Goal: Find specific page/section: Find specific page/section

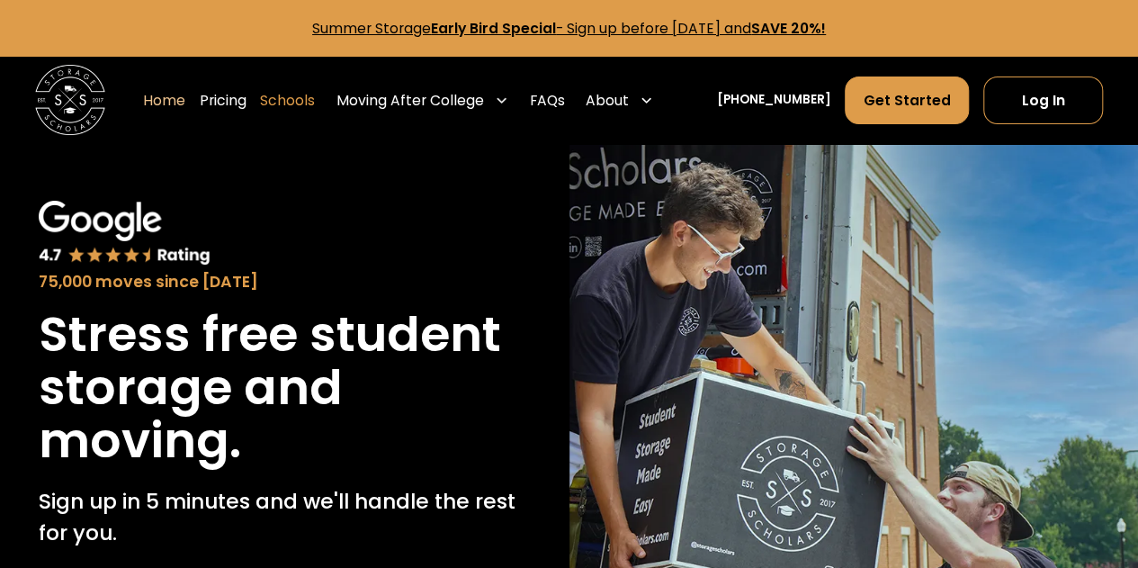
click at [315, 92] on link "Schools" at bounding box center [287, 100] width 55 height 49
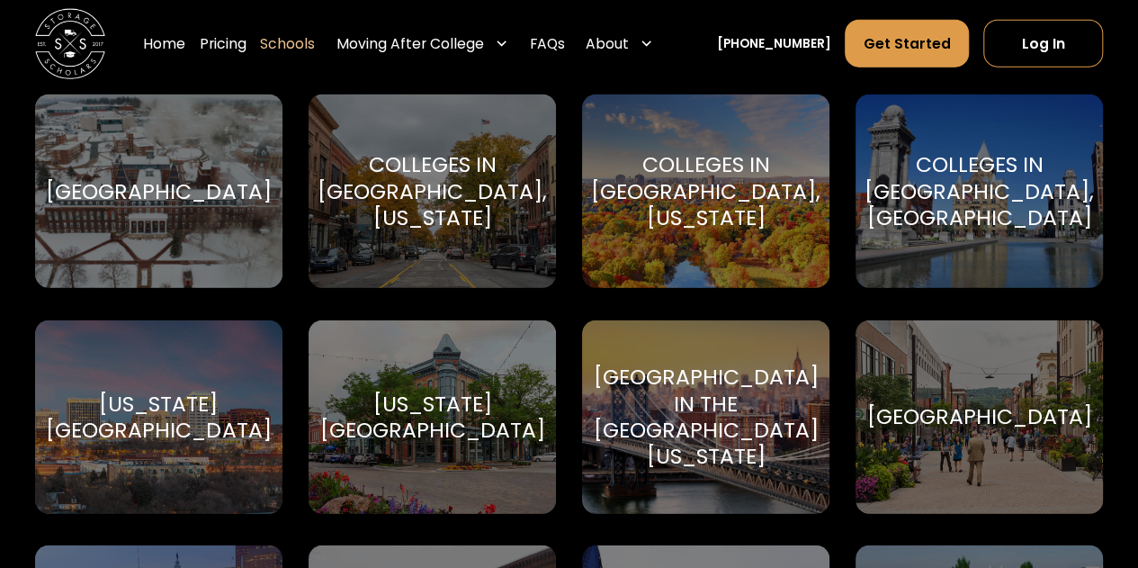
scroll to position [2150, 0]
click at [1010, 229] on div "Colleges in Syracuse, NY Syracuse University" at bounding box center [979, 191] width 247 height 193
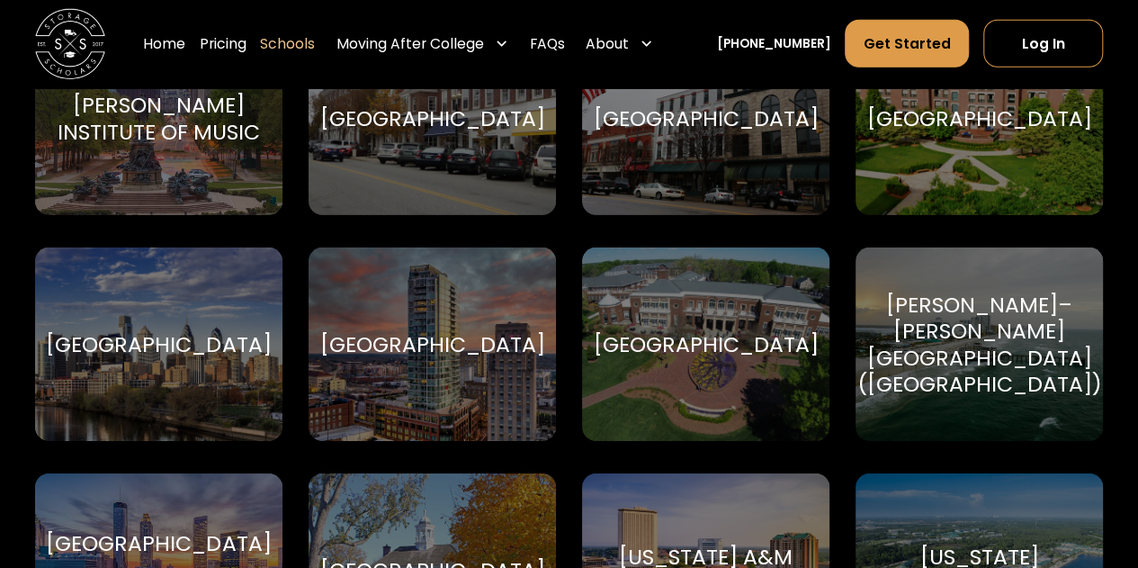
scroll to position [2707, 0]
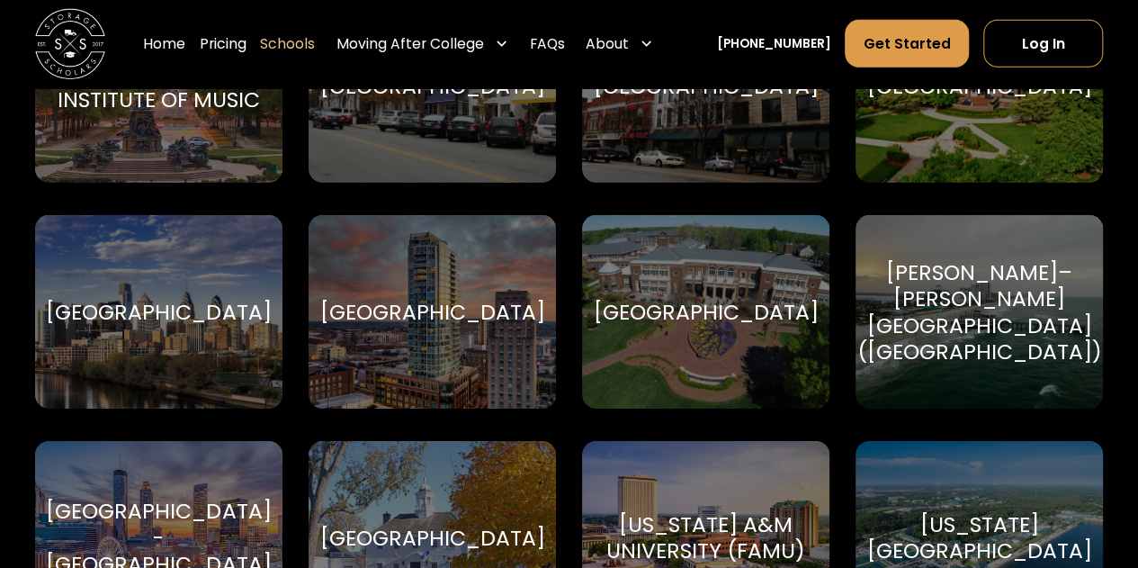
drag, startPoint x: 578, startPoint y: 354, endPoint x: 573, endPoint y: 387, distance: 33.6
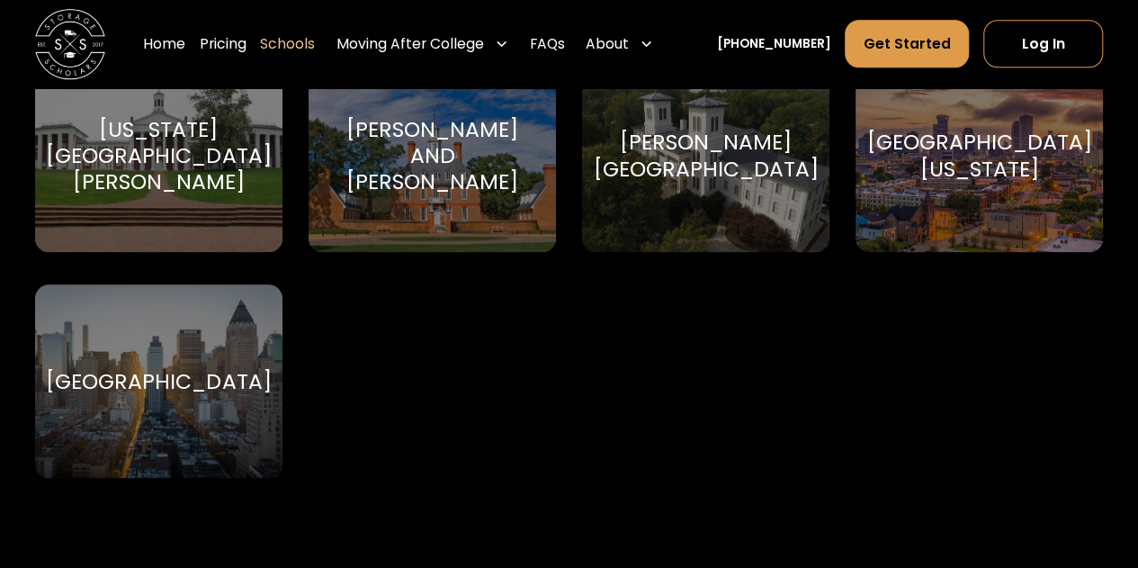
scroll to position [10998, 0]
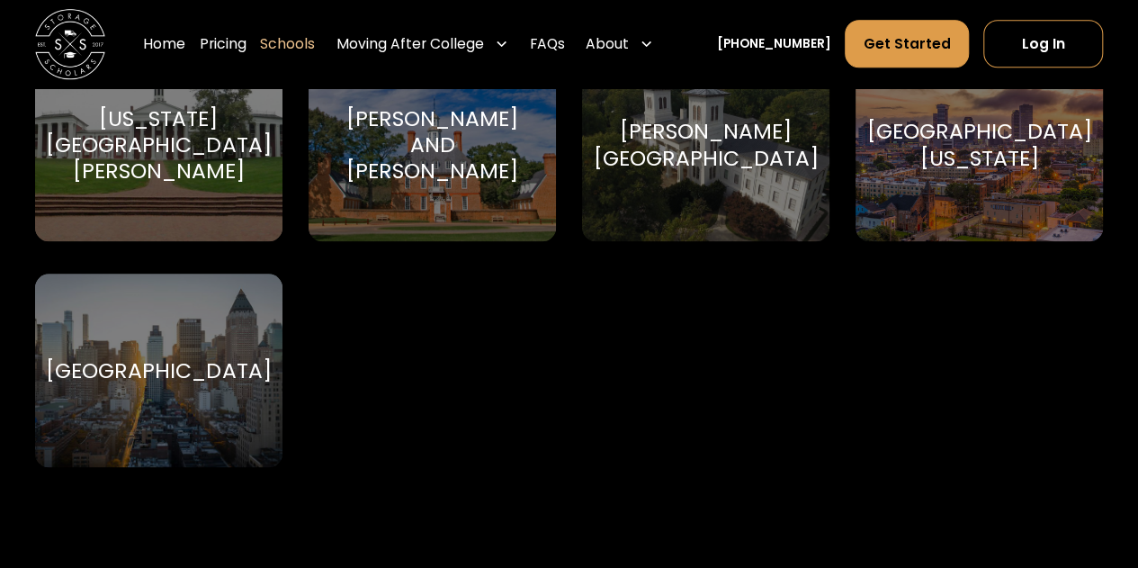
click at [146, 413] on div "Yeshiva University Yeshiva University" at bounding box center [158, 370] width 247 height 193
click at [210, 383] on div "[GEOGRAPHIC_DATA]" at bounding box center [158, 370] width 225 height 26
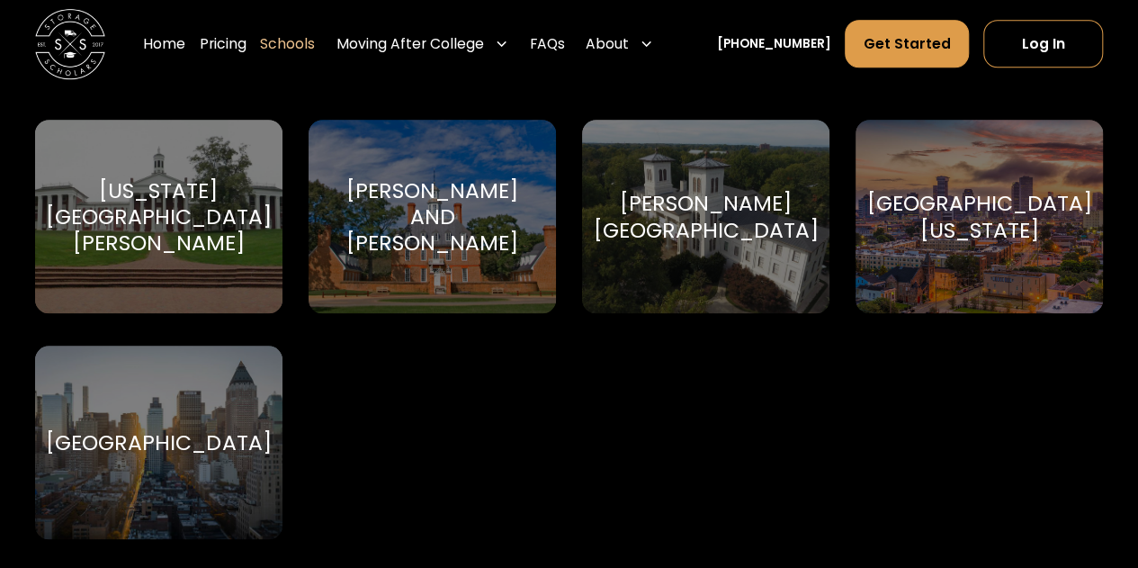
scroll to position [10925, 0]
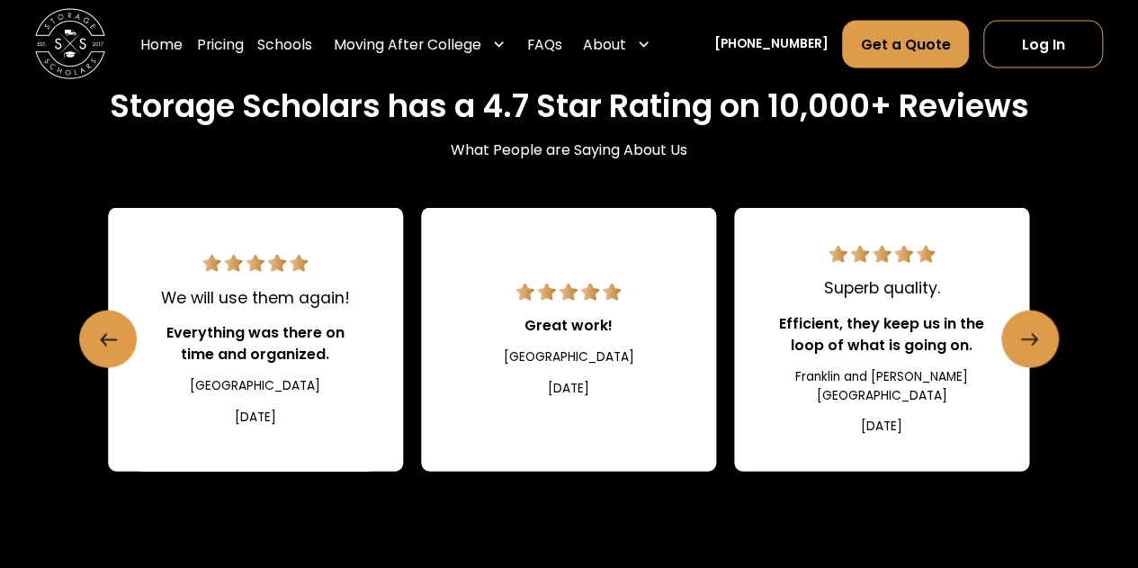
scroll to position [1890, 0]
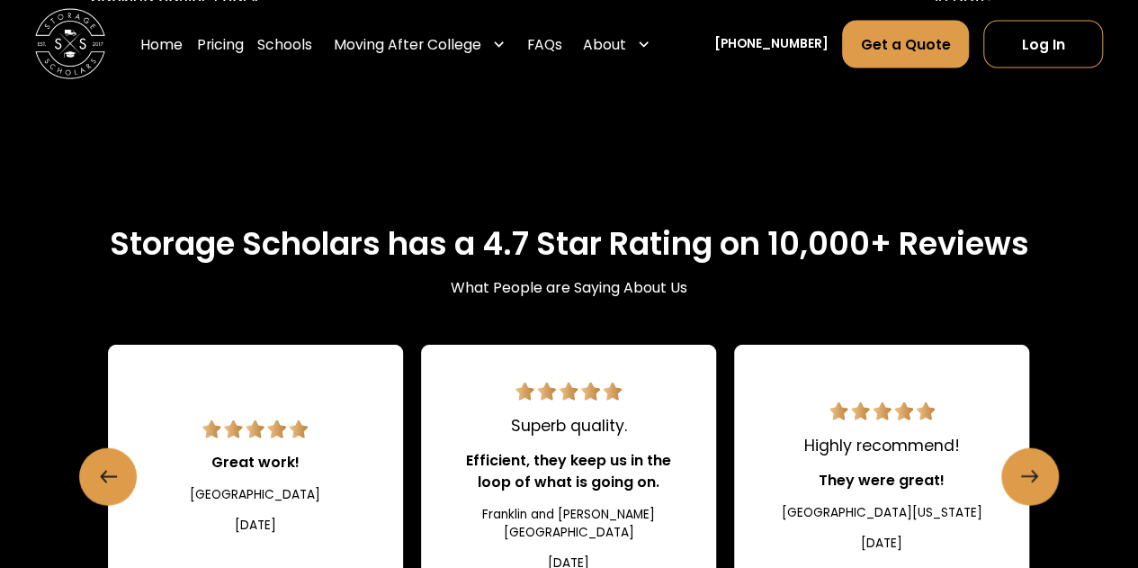
scroll to position [2001, 0]
